Goal: Task Accomplishment & Management: Use online tool/utility

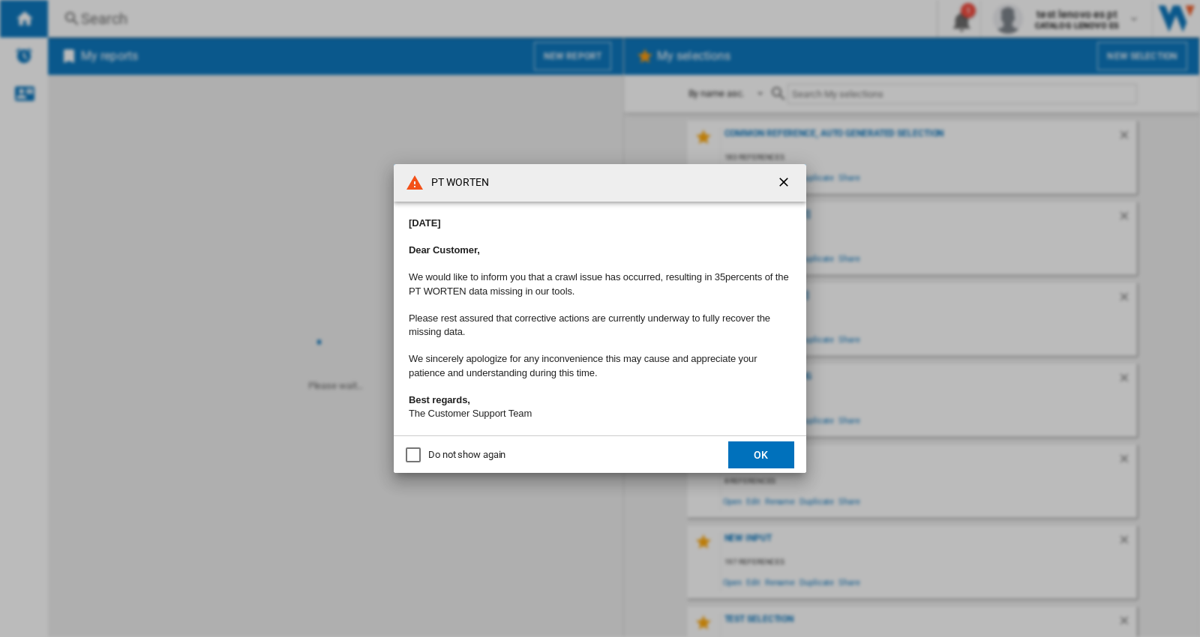
click at [781, 175] on ng-md-icon "getI18NText('BUTTONS.CLOSE_DIALOG')" at bounding box center [785, 184] width 18 height 18
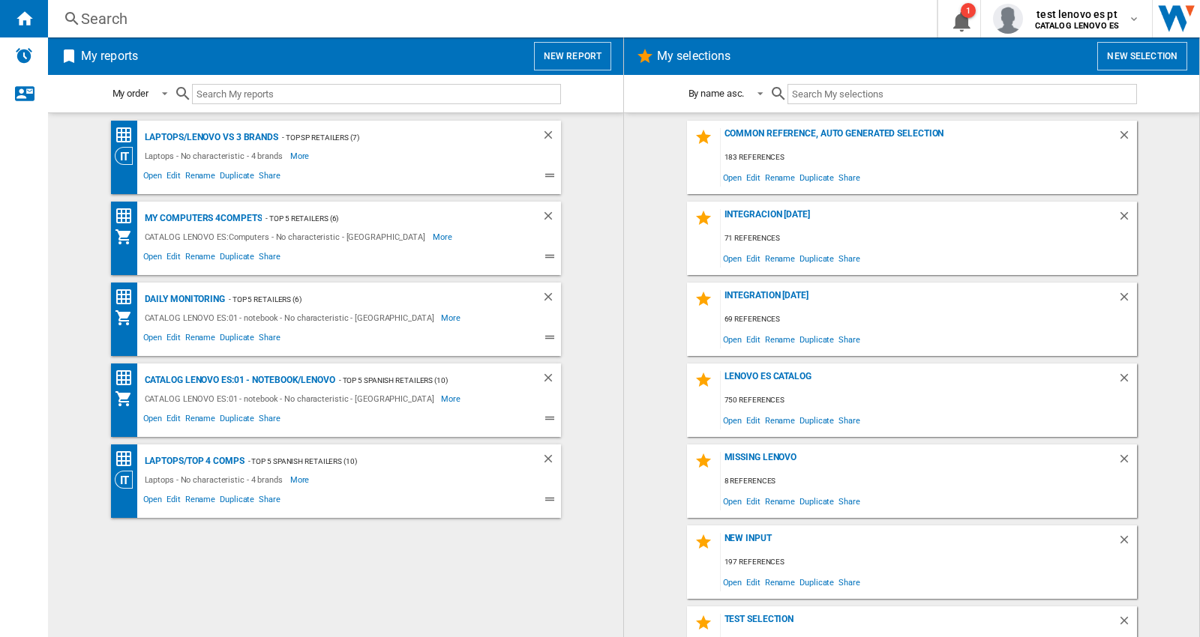
click at [98, 13] on div "Search" at bounding box center [489, 18] width 817 height 21
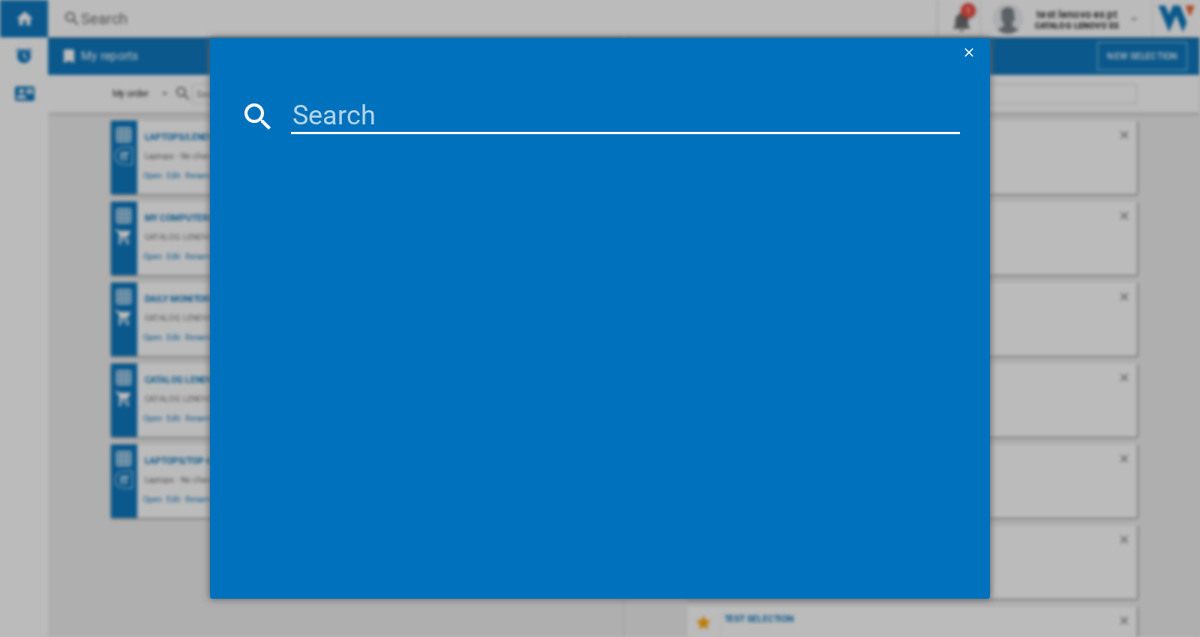
click at [365, 125] on input at bounding box center [625, 116] width 669 height 36
paste input "67CCGAC4EU"
type input "67CCGAC4EU"
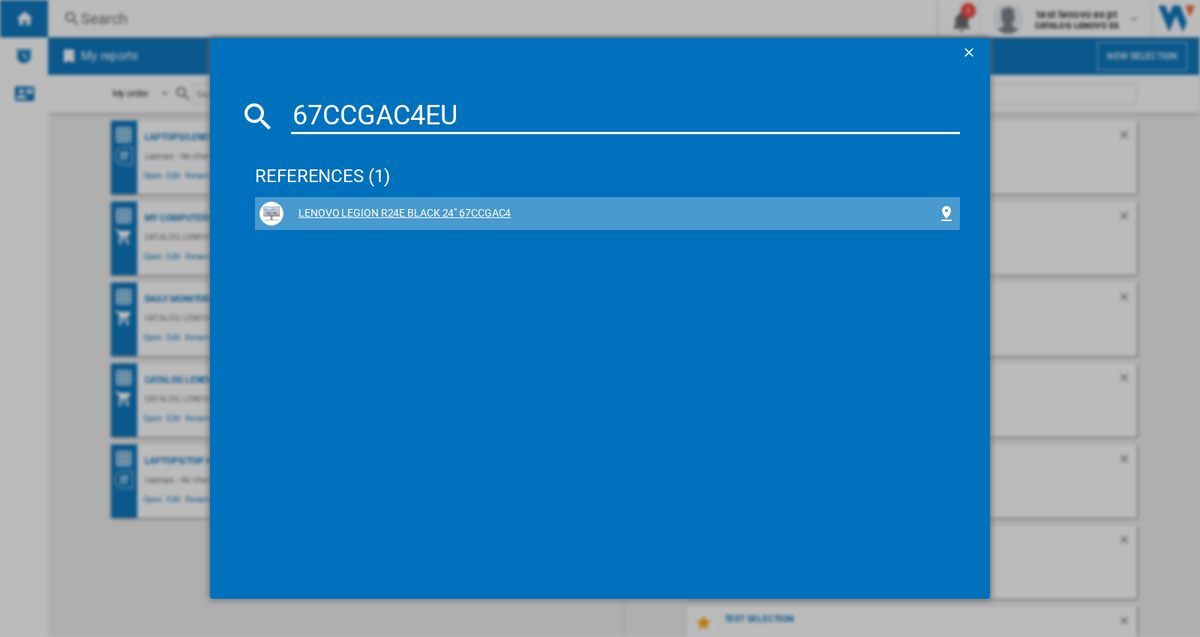
click at [422, 206] on div "LENOVO LEGION R24E BLACK 24" 67CCGAC4" at bounding box center [610, 213] width 654 height 15
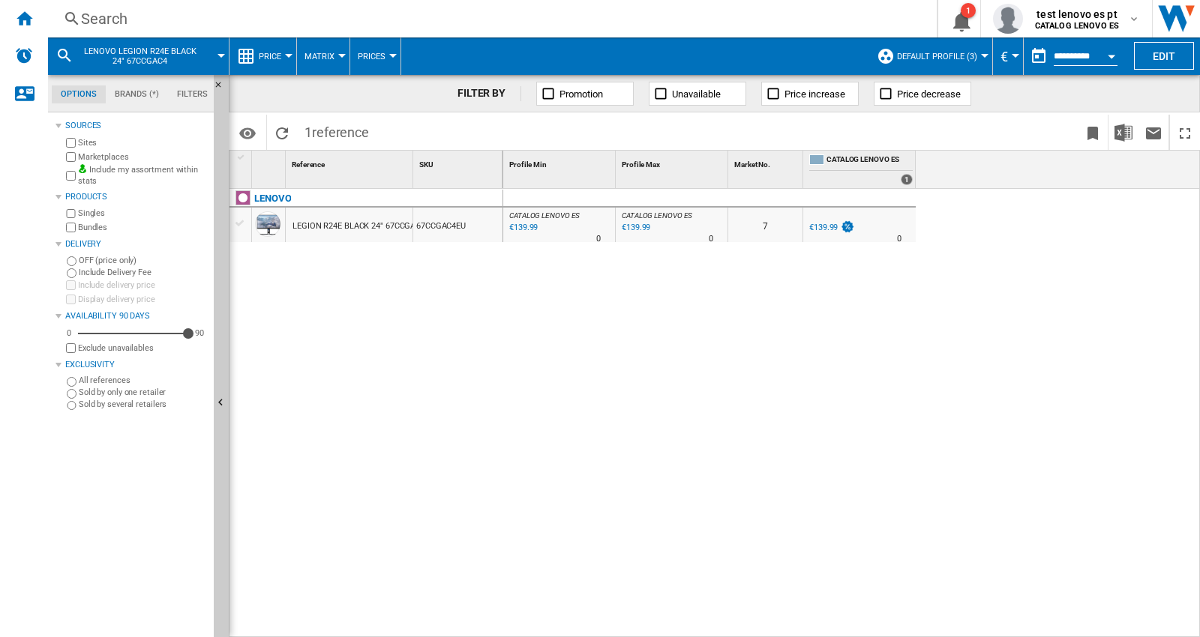
click at [981, 56] on div at bounding box center [984, 56] width 7 height 4
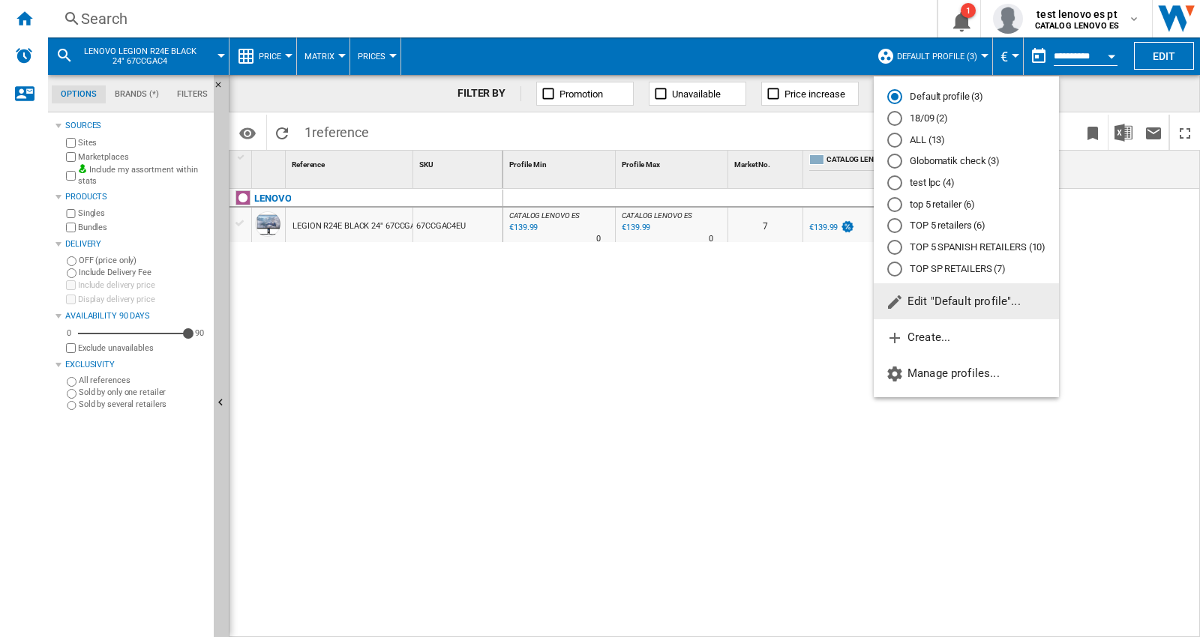
click at [711, 351] on md-backdrop at bounding box center [600, 318] width 1200 height 637
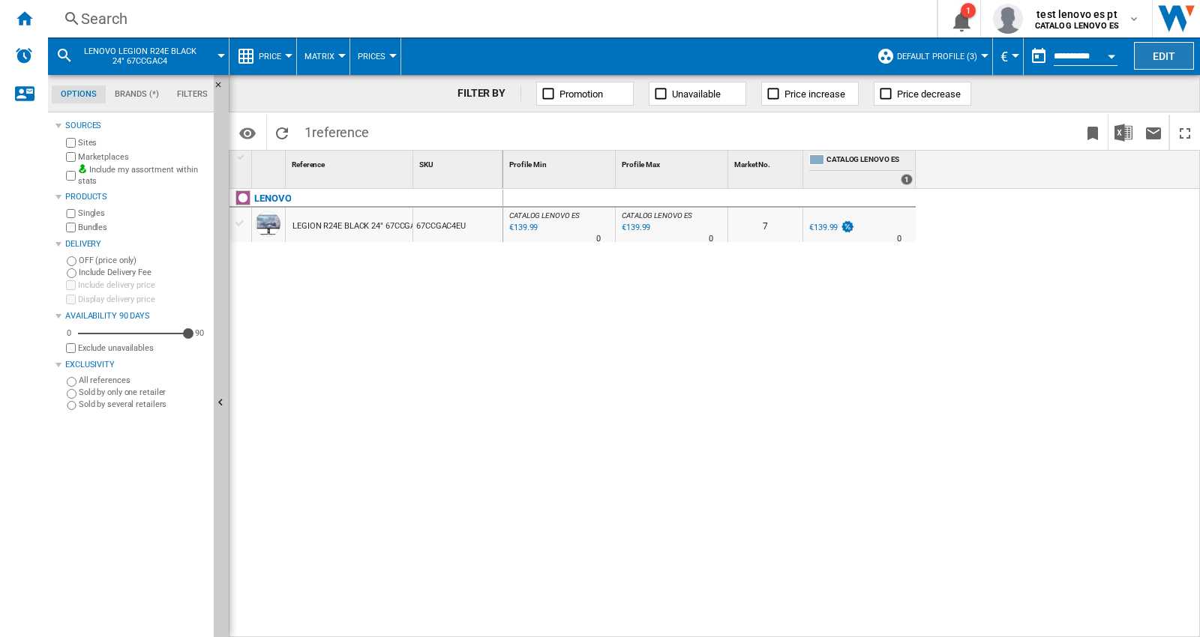
click at [1163, 52] on button "Edit" at bounding box center [1164, 56] width 60 height 28
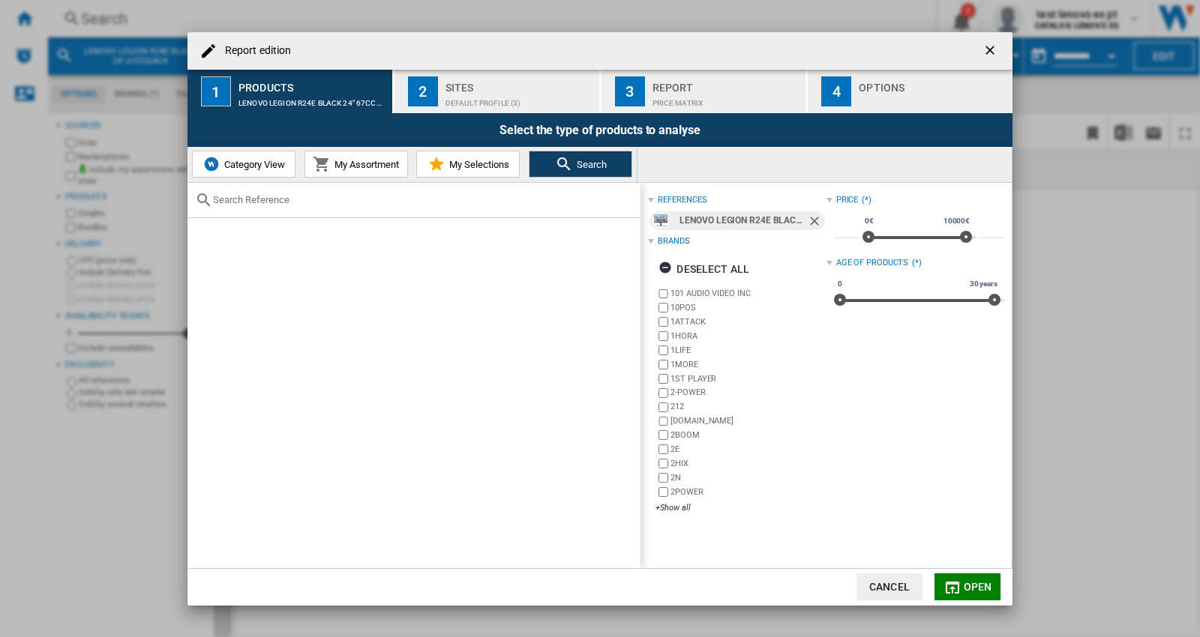
click at [462, 93] on div "Default profile (3)" at bounding box center [519, 99] width 148 height 16
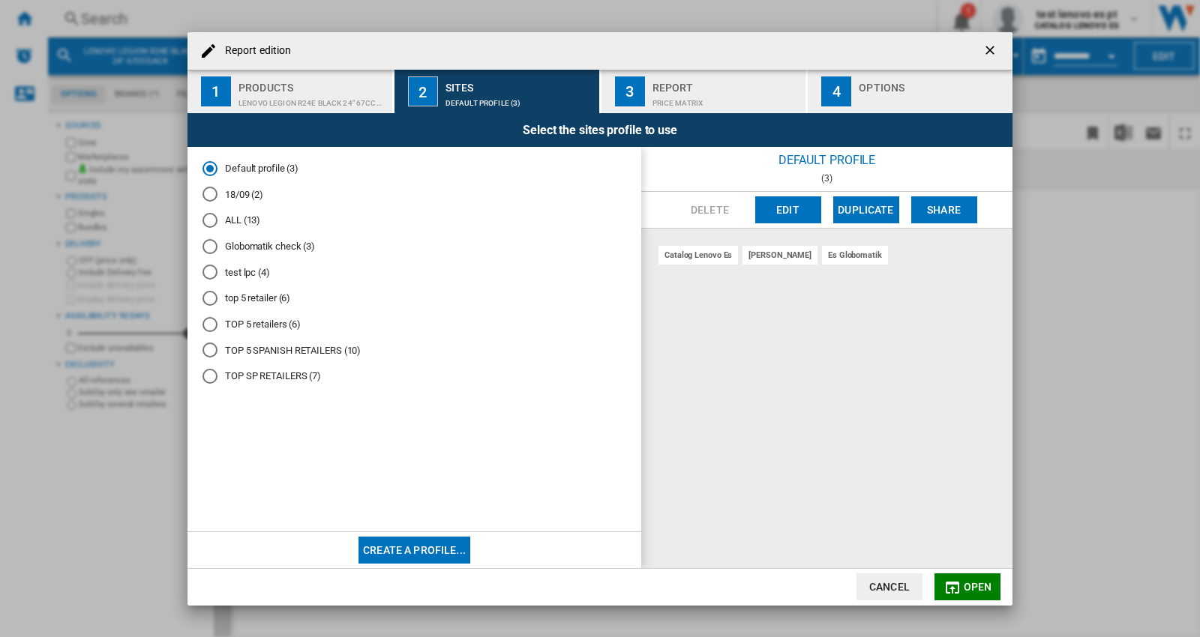
click at [277, 377] on md-radio-button "TOP SP RETAILERS (7)" at bounding box center [414, 377] width 424 height 14
click at [980, 579] on button "Open" at bounding box center [967, 587] width 66 height 27
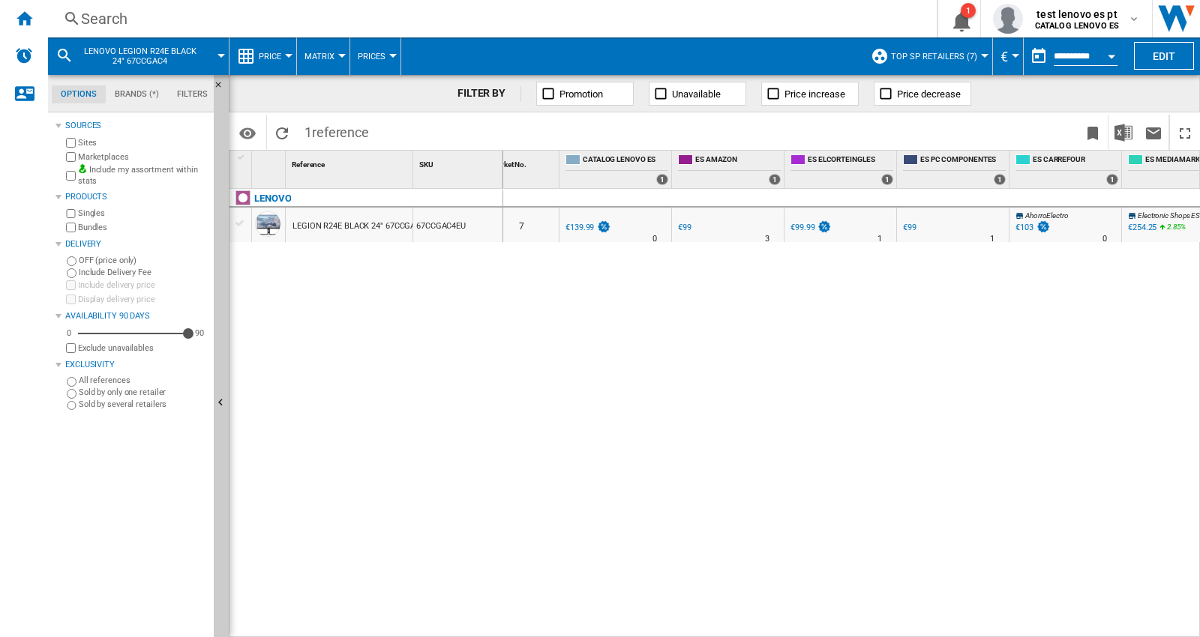
scroll to position [0, 223]
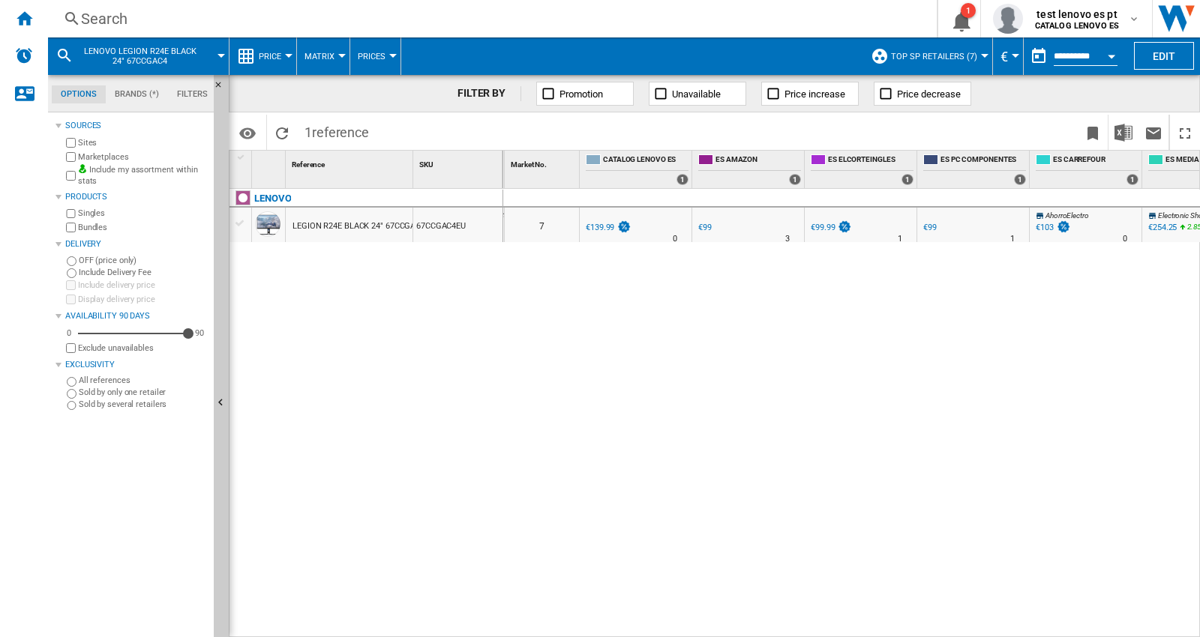
click at [63, 49] on md-icon at bounding box center [64, 55] width 18 height 18
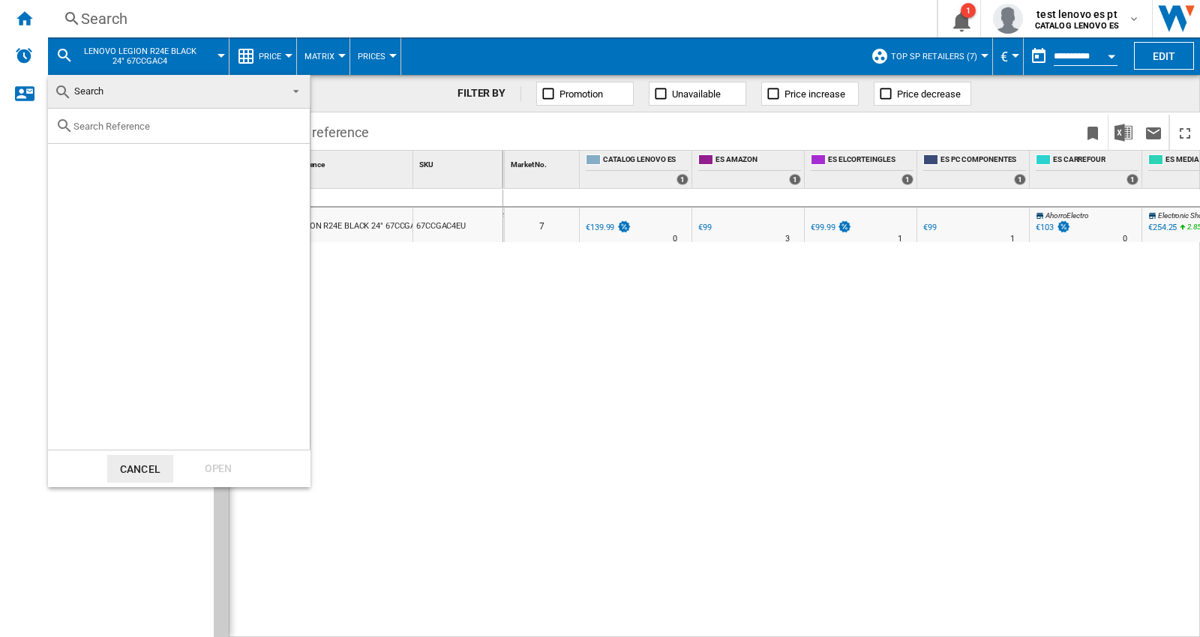
click at [135, 116] on div at bounding box center [179, 126] width 262 height 35
click at [137, 132] on div at bounding box center [179, 126] width 262 height 35
click at [112, 118] on div at bounding box center [179, 126] width 262 height 35
click at [102, 126] on input "text" at bounding box center [187, 126] width 229 height 11
paste input "67B7GACBEU"
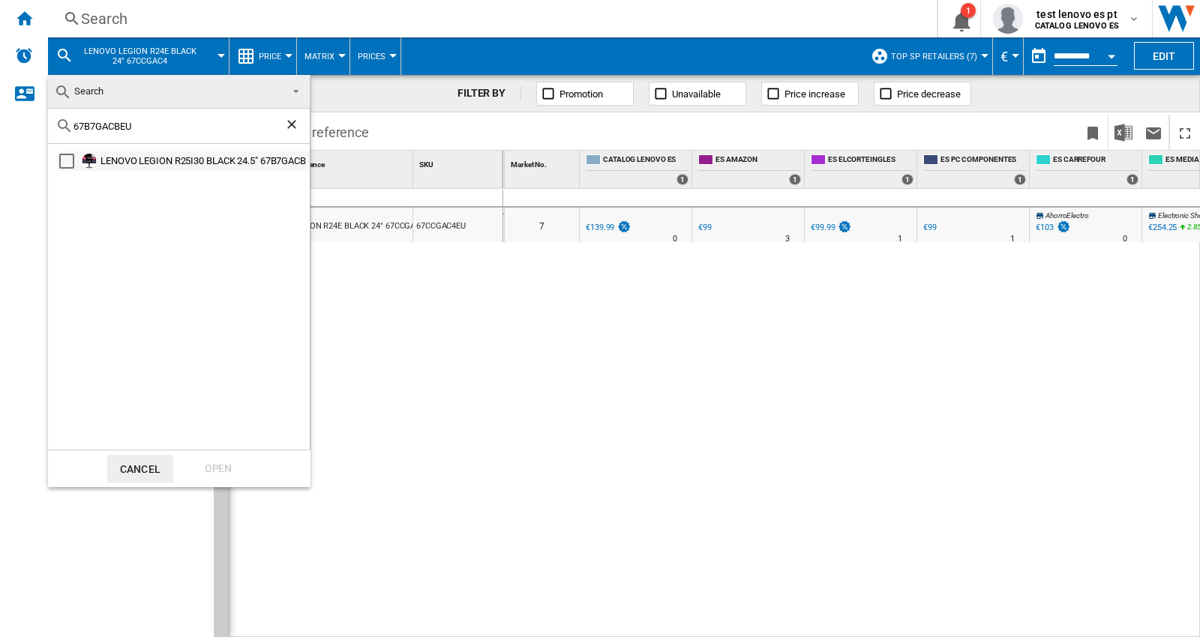
type input "67B7GACBEU"
click at [64, 159] on div "Select" at bounding box center [66, 161] width 15 height 15
click at [216, 470] on div "Open" at bounding box center [218, 469] width 66 height 28
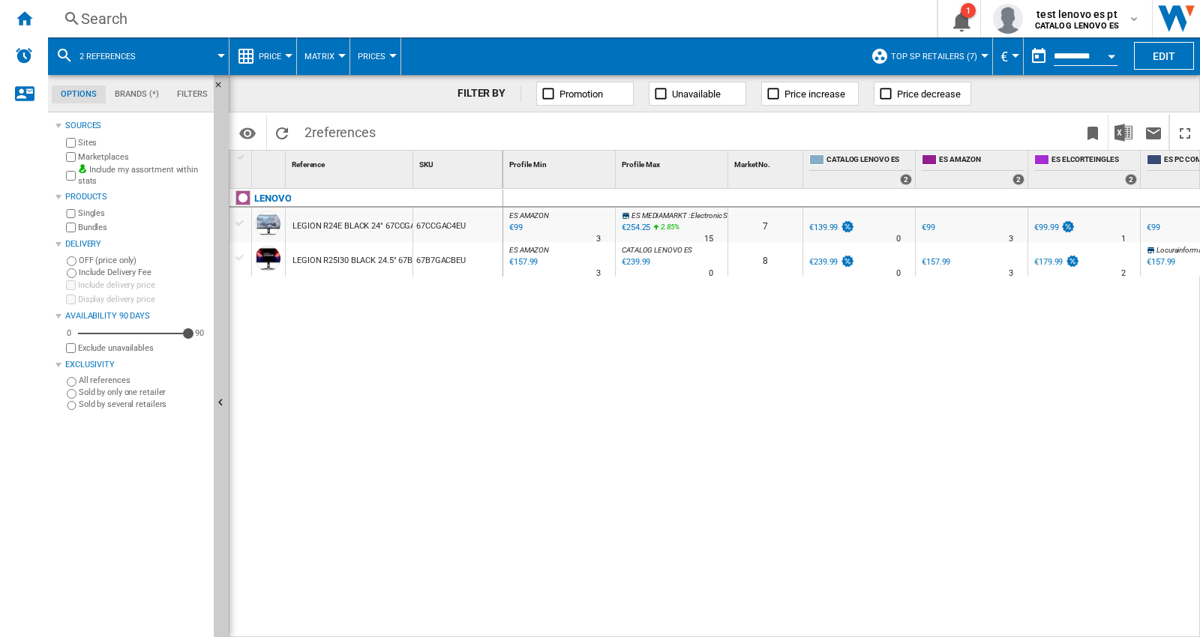
click at [58, 51] on md-icon at bounding box center [64, 55] width 18 height 18
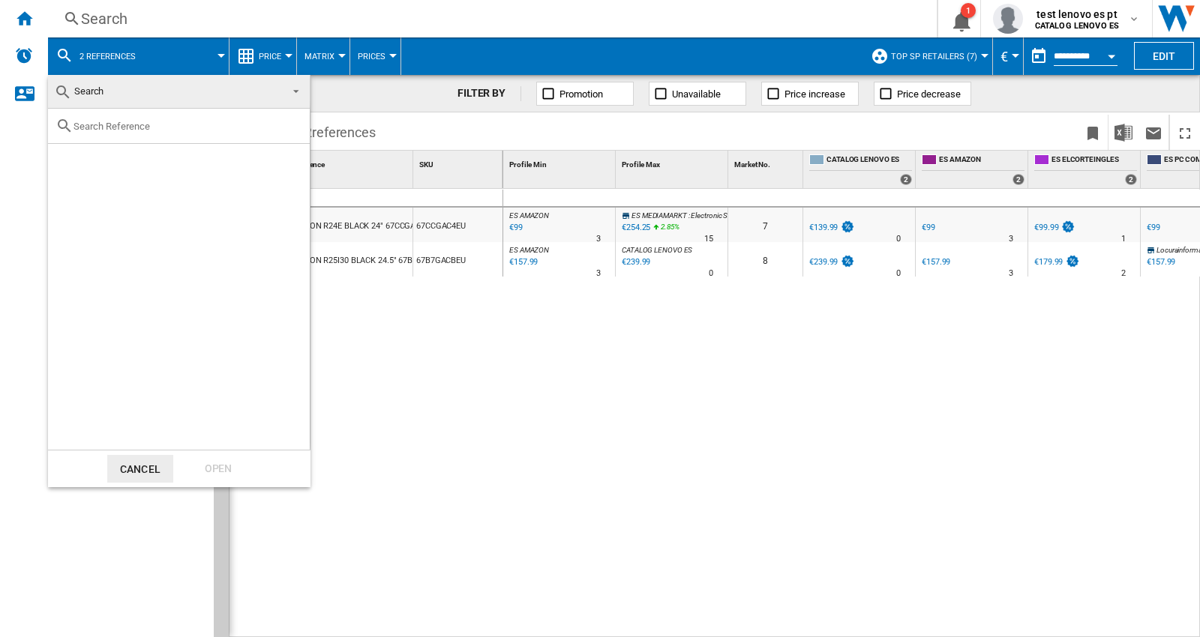
click at [118, 121] on input "text" at bounding box center [187, 126] width 229 height 11
paste input "67C6GAC2EU"
type input "67C6GAC2EU"
click at [68, 160] on div "Select" at bounding box center [66, 161] width 15 height 15
click at [220, 475] on div "Open" at bounding box center [218, 469] width 66 height 28
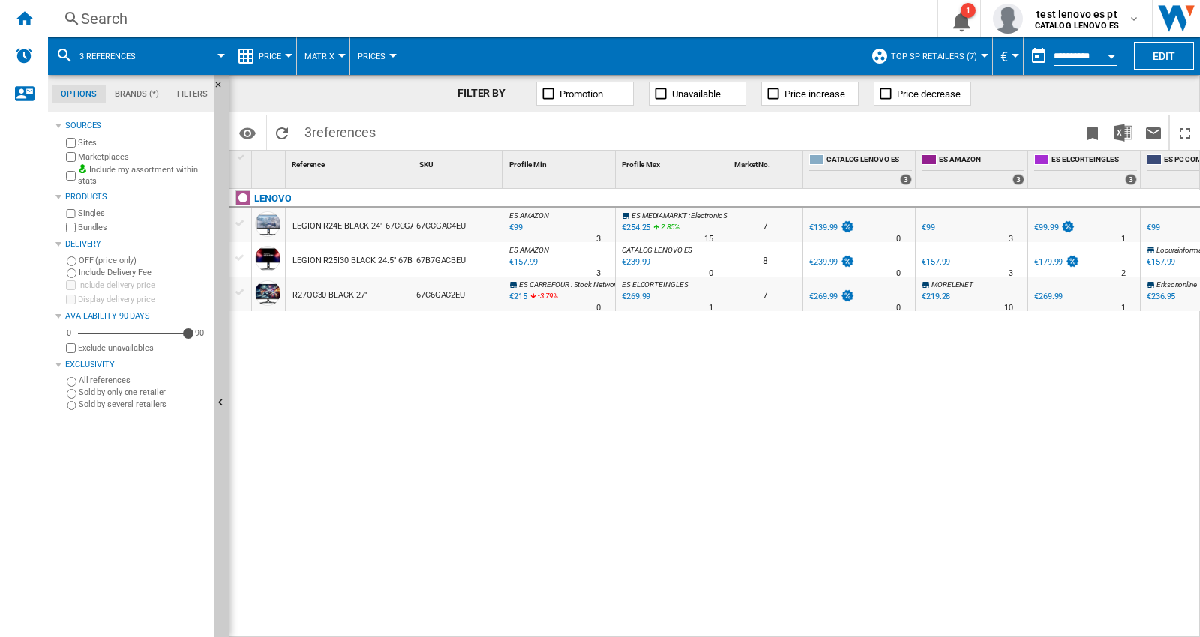
click at [64, 52] on md-icon at bounding box center [64, 55] width 18 height 18
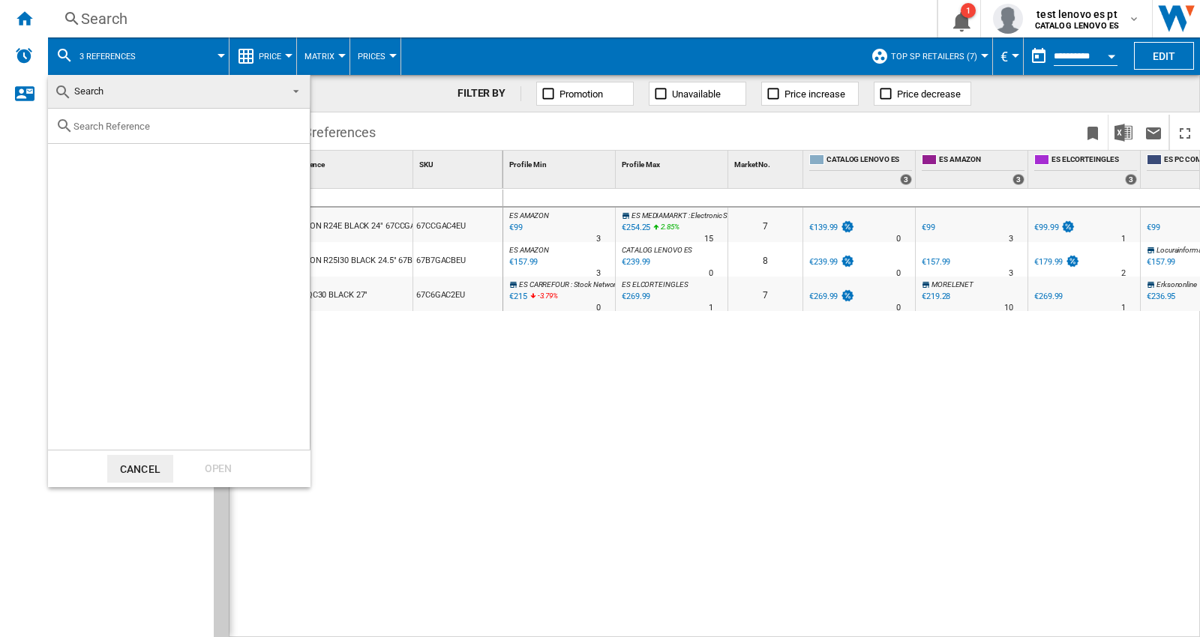
click at [141, 133] on div at bounding box center [179, 126] width 262 height 35
click at [133, 129] on input "text" at bounding box center [187, 126] width 229 height 11
paste input "67B6GAC1EU"
type input "67B6GAC1EU"
click at [63, 165] on div "Select" at bounding box center [66, 161] width 15 height 15
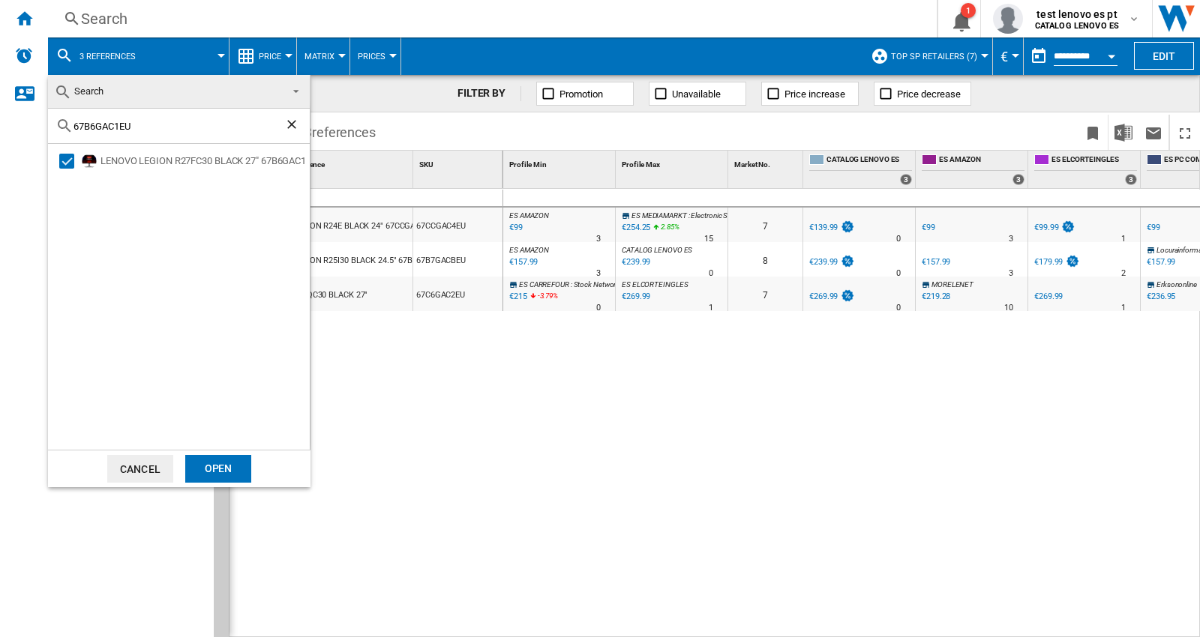
click at [218, 468] on div "Open" at bounding box center [218, 469] width 66 height 28
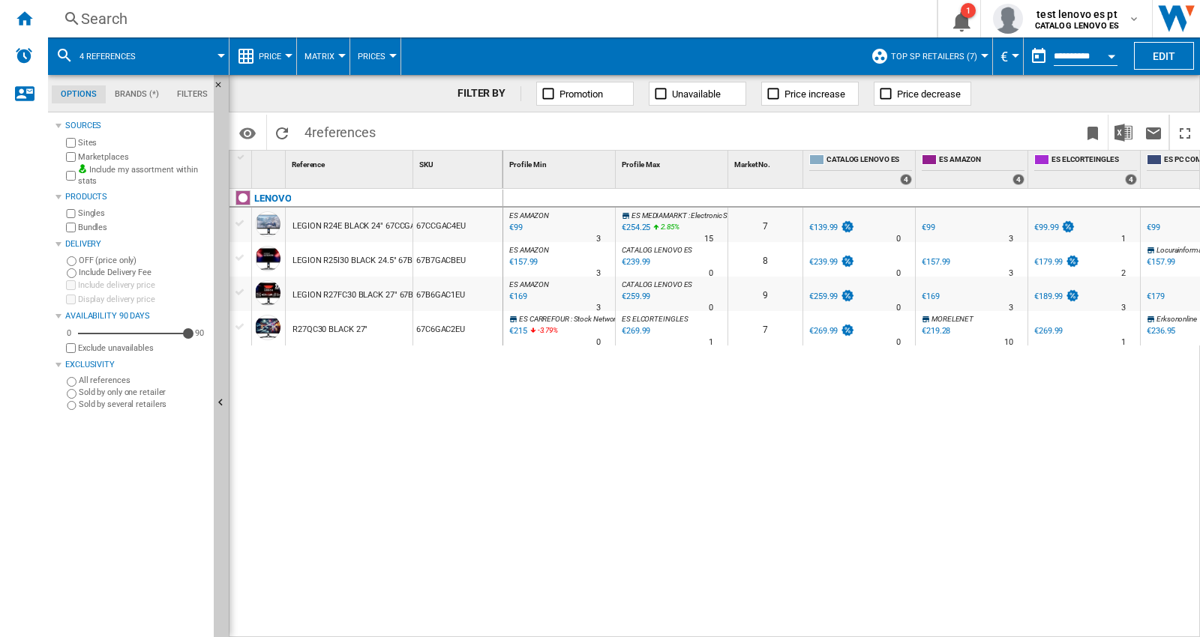
click at [61, 52] on md-icon at bounding box center [64, 55] width 18 height 18
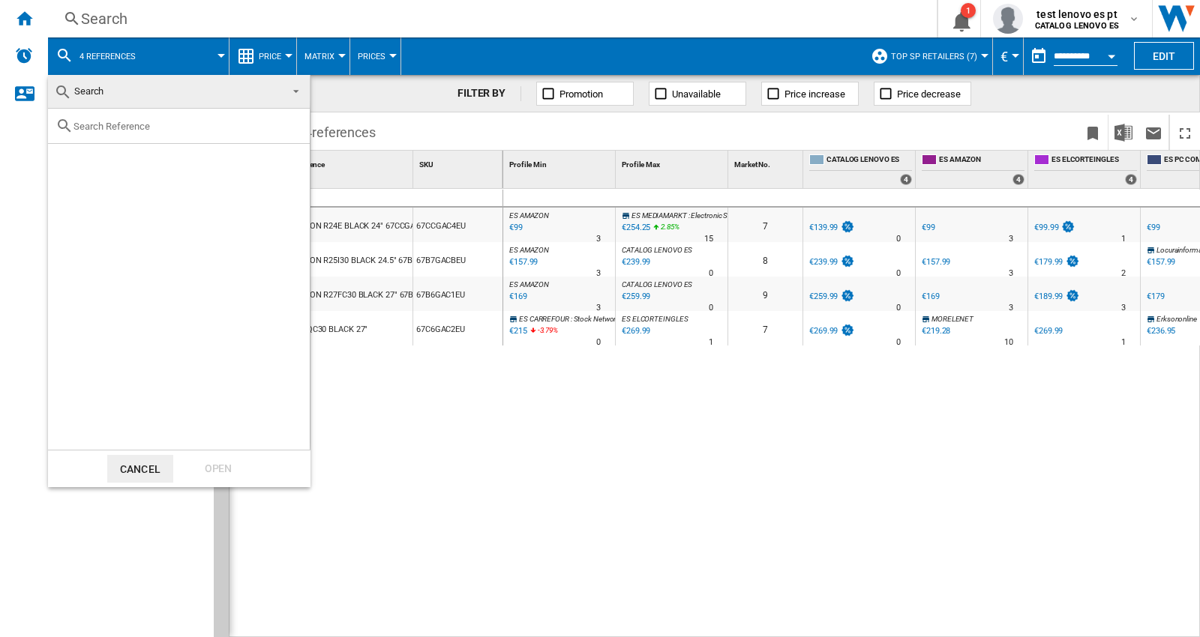
click at [160, 121] on input "text" at bounding box center [187, 126] width 229 height 11
paste input "67C7GACBEU"
type input "67C7GACBEU"
click at [68, 167] on div "Select" at bounding box center [66, 161] width 15 height 15
click at [205, 463] on div "Open" at bounding box center [218, 469] width 66 height 28
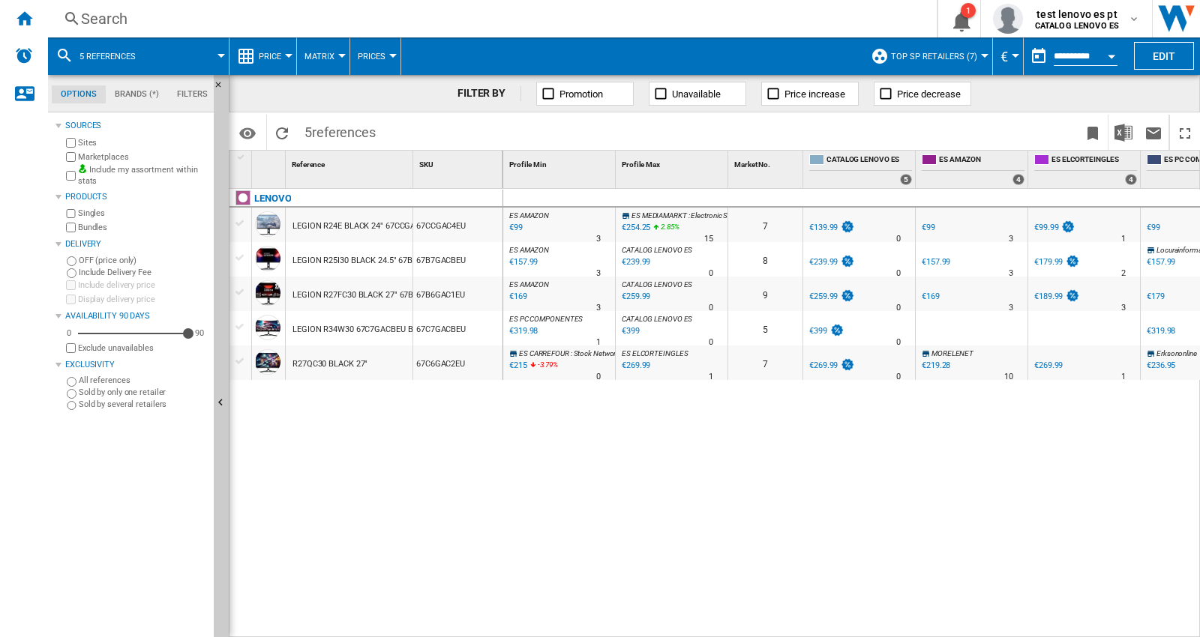
click at [65, 53] on md-icon at bounding box center [64, 55] width 18 height 18
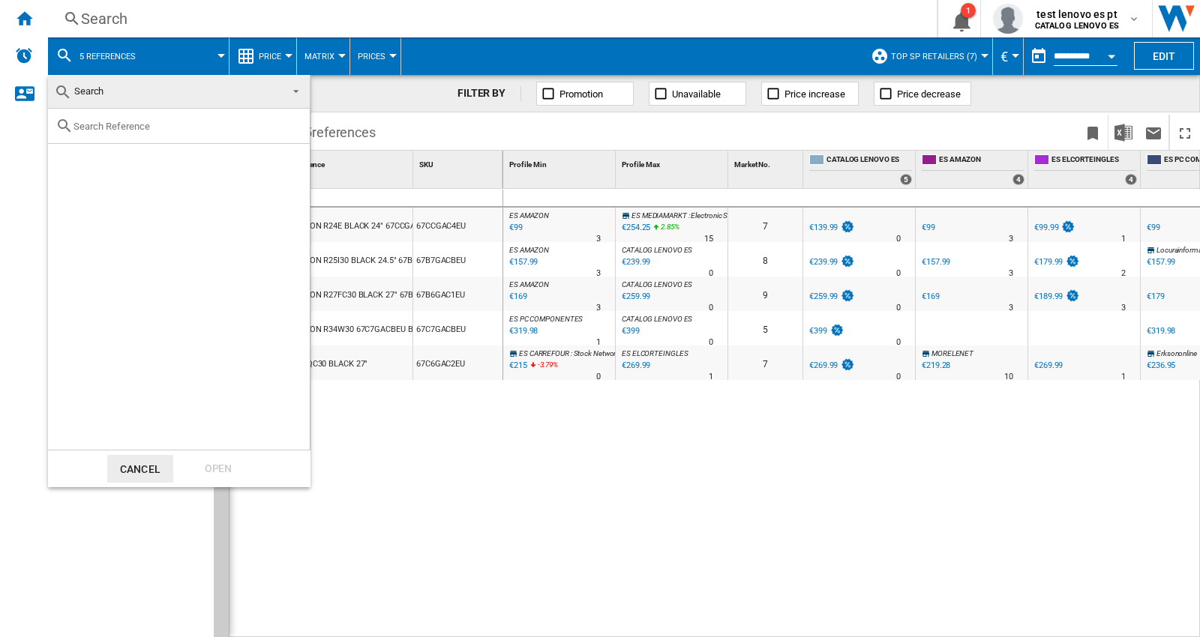
click at [103, 122] on input "text" at bounding box center [187, 126] width 229 height 11
paste input "67C8GAC1EU"
type input "67C8GAC1EU"
click at [63, 161] on div "Select" at bounding box center [66, 161] width 15 height 15
click at [202, 466] on div "Open" at bounding box center [218, 469] width 66 height 28
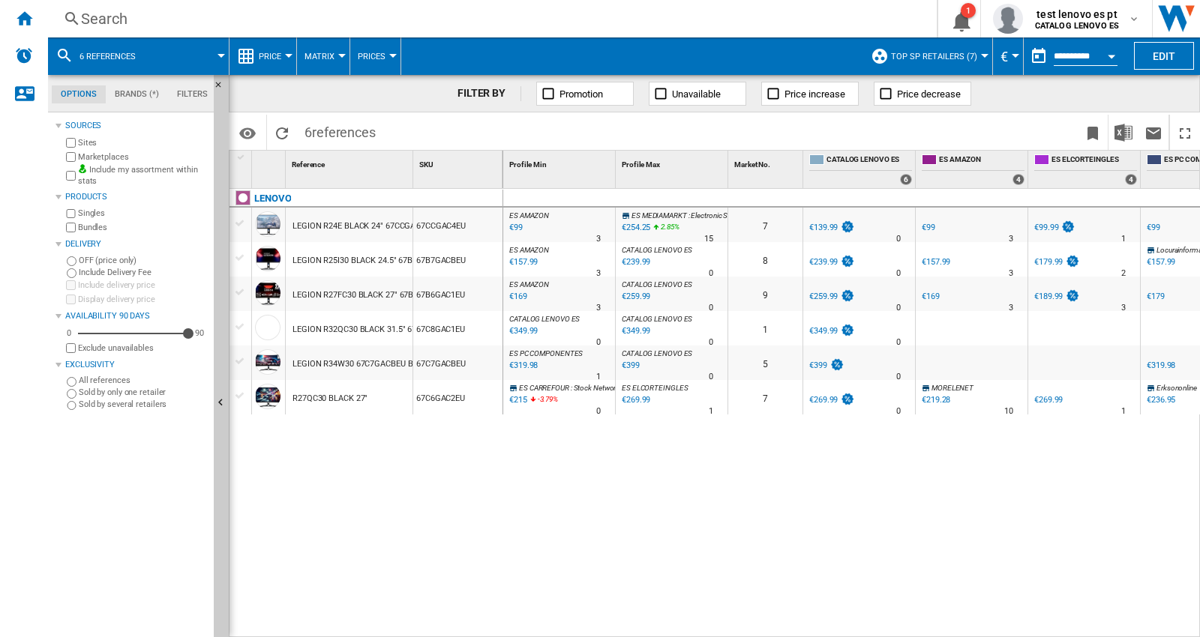
click at [58, 49] on md-icon at bounding box center [64, 55] width 18 height 18
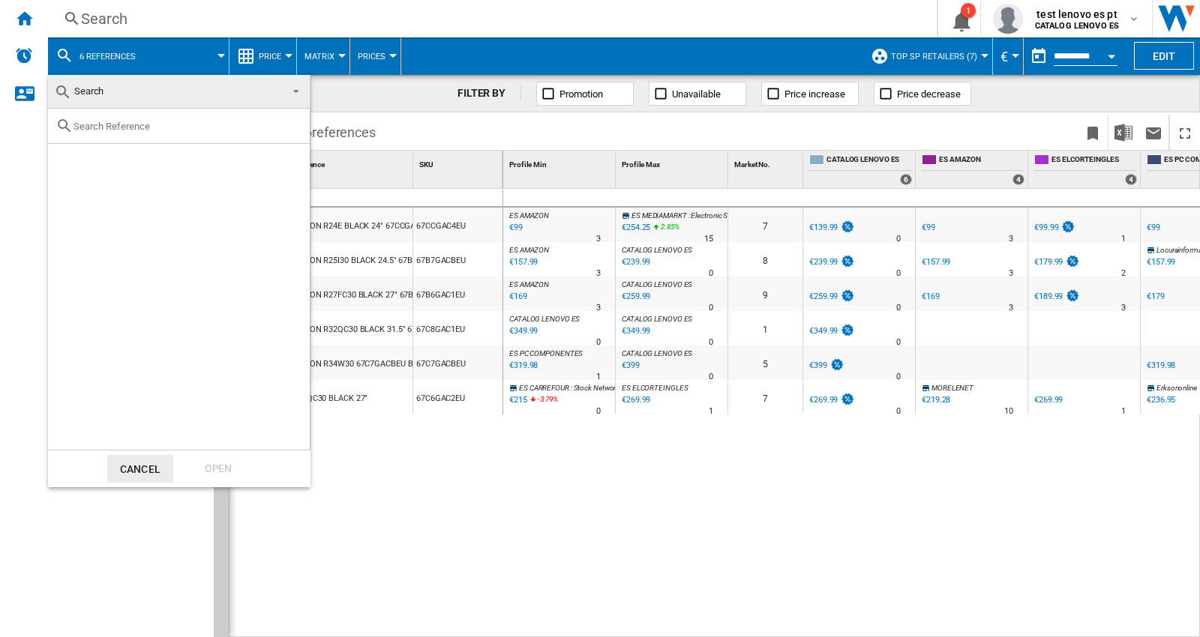
click at [109, 118] on div at bounding box center [179, 126] width 262 height 35
click at [110, 124] on input "text" at bounding box center [187, 126] width 229 height 11
paste input "67C9UAC1EU"
type input "67C9UAC1EU"
click at [69, 166] on div "Select" at bounding box center [66, 161] width 15 height 15
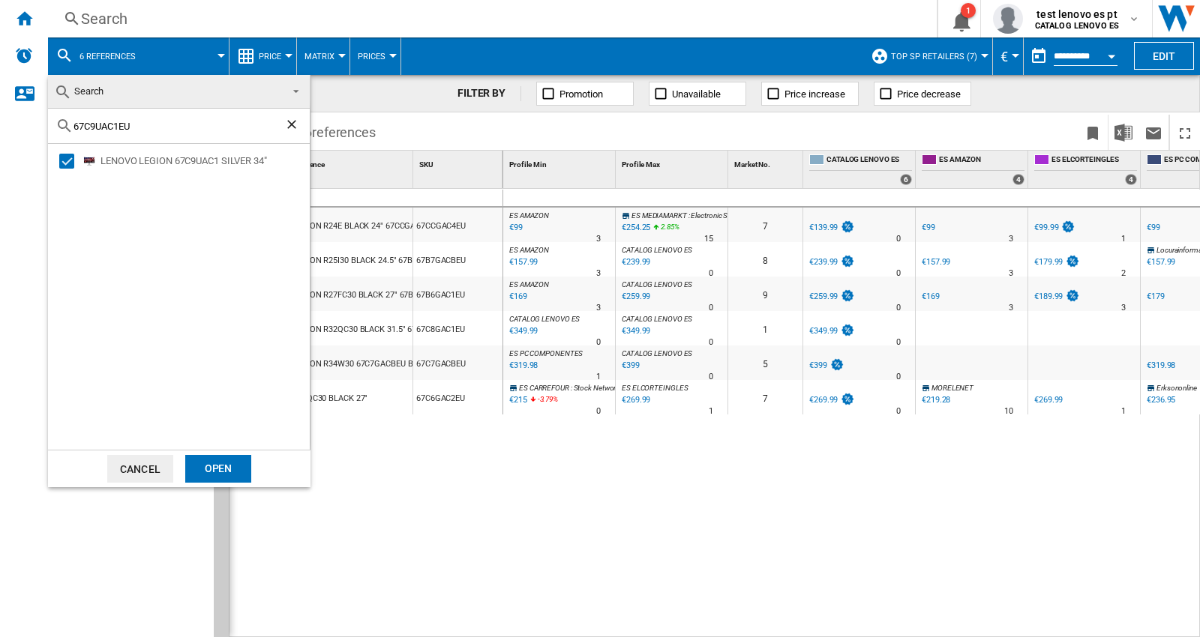
click at [226, 472] on div "Open" at bounding box center [218, 469] width 66 height 28
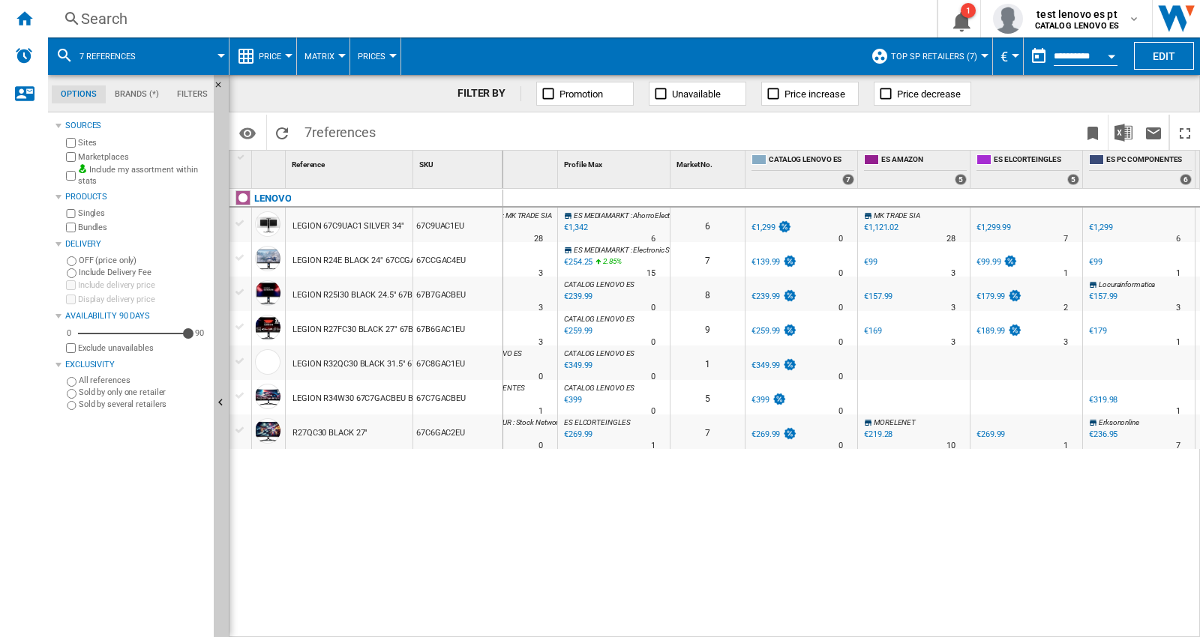
scroll to position [0, 51]
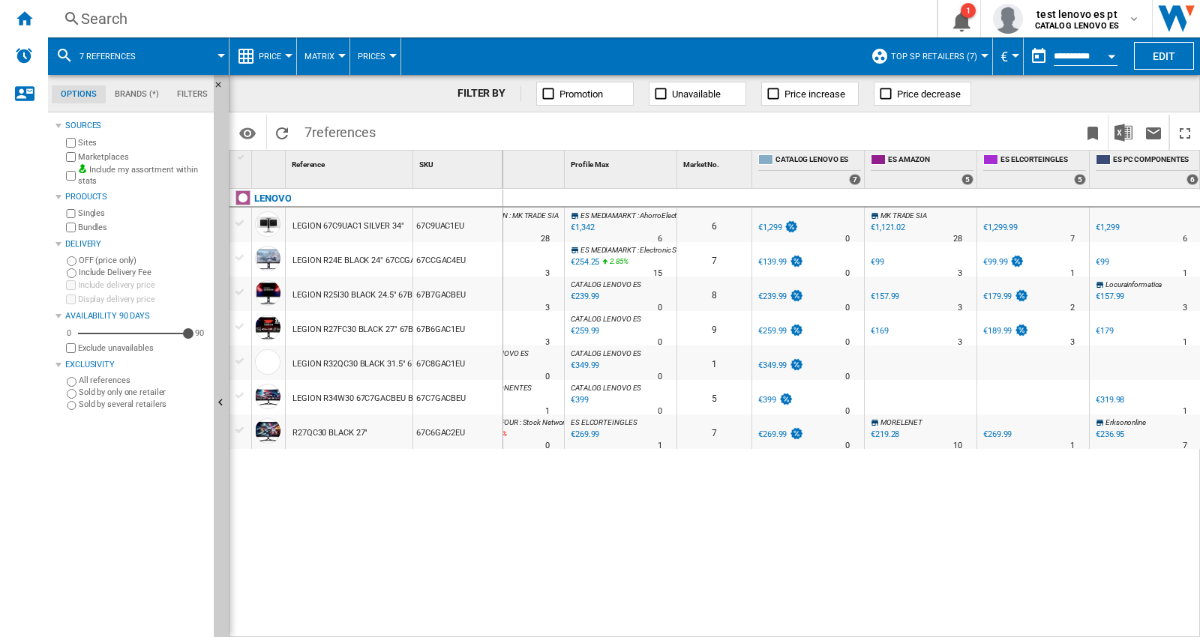
click at [212, 82] on md-tabs-canvas "Options Brands (*) Filters Options Brands (*) Filters" at bounding box center [138, 93] width 180 height 37
click at [216, 86] on ng-md-icon "Hide" at bounding box center [223, 89] width 18 height 18
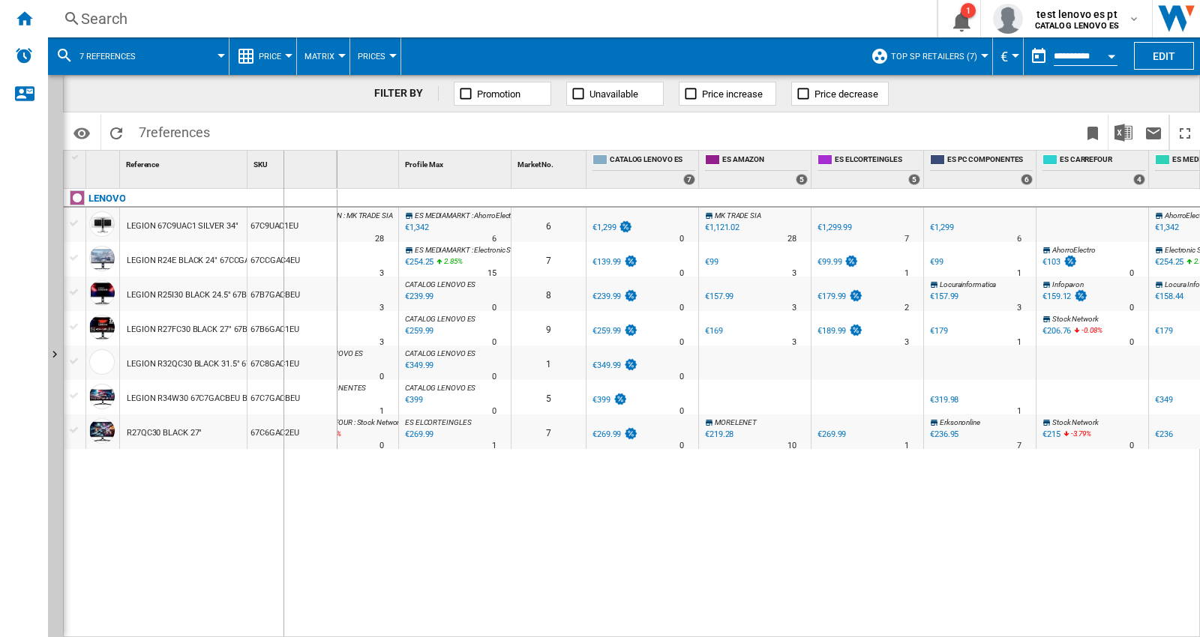
drag, startPoint x: 245, startPoint y: 166, endPoint x: 368, endPoint y: 262, distance: 156.4
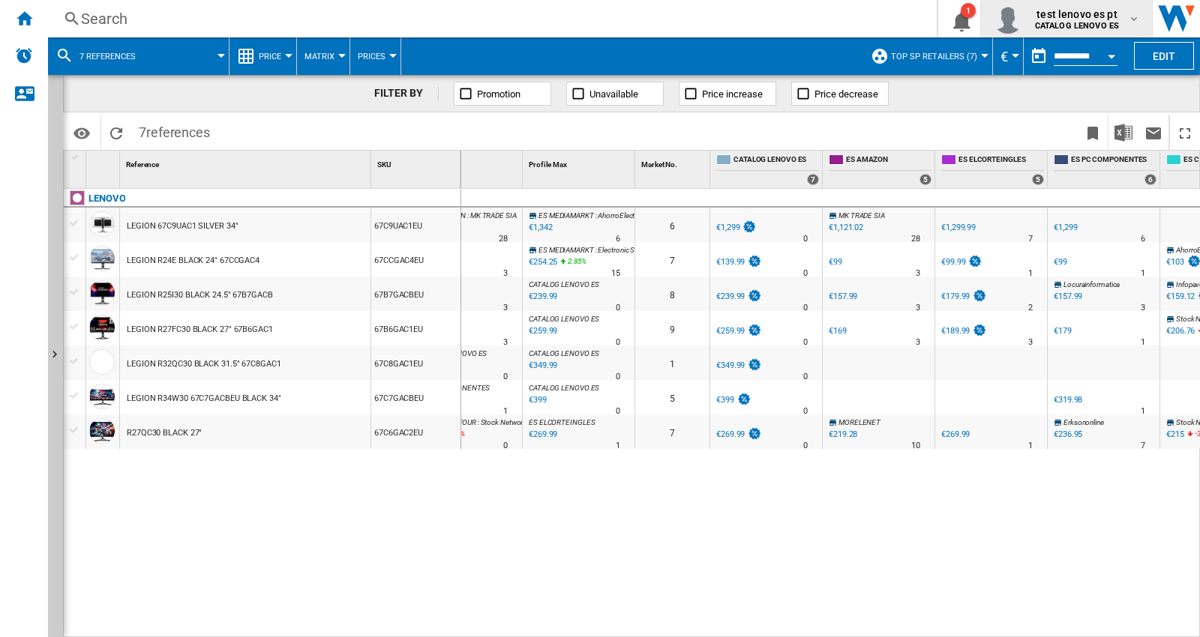
click at [1055, 13] on span "test lenovo es pt" at bounding box center [1077, 14] width 84 height 15
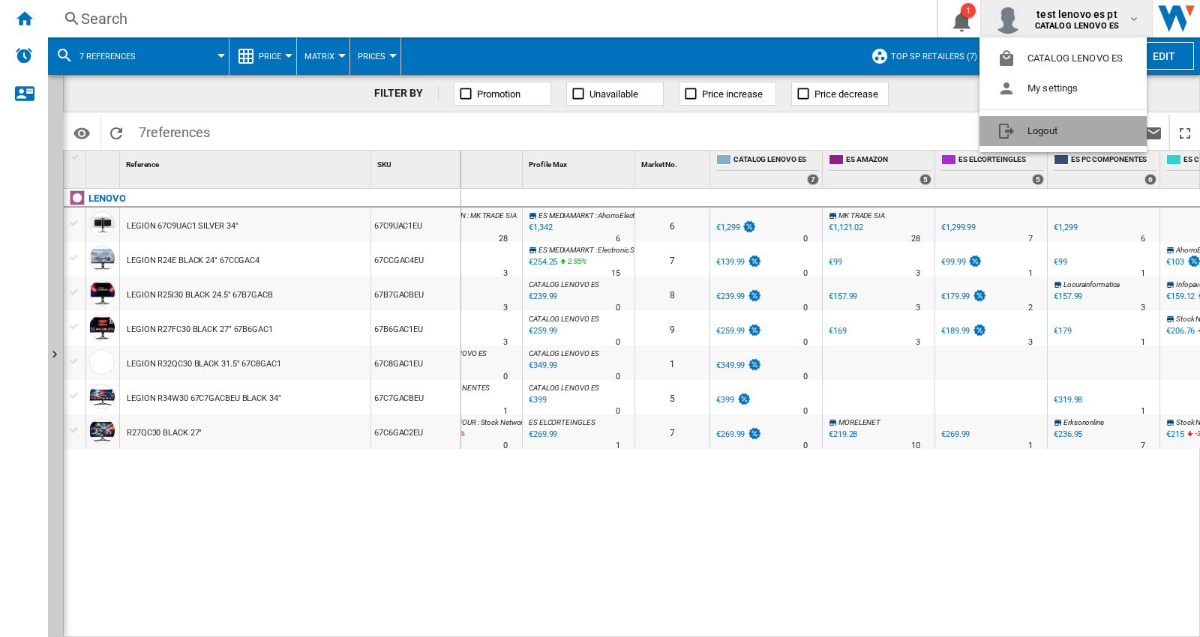
click at [1043, 127] on button "Logout" at bounding box center [1062, 131] width 167 height 30
